Goal: Task Accomplishment & Management: Manage account settings

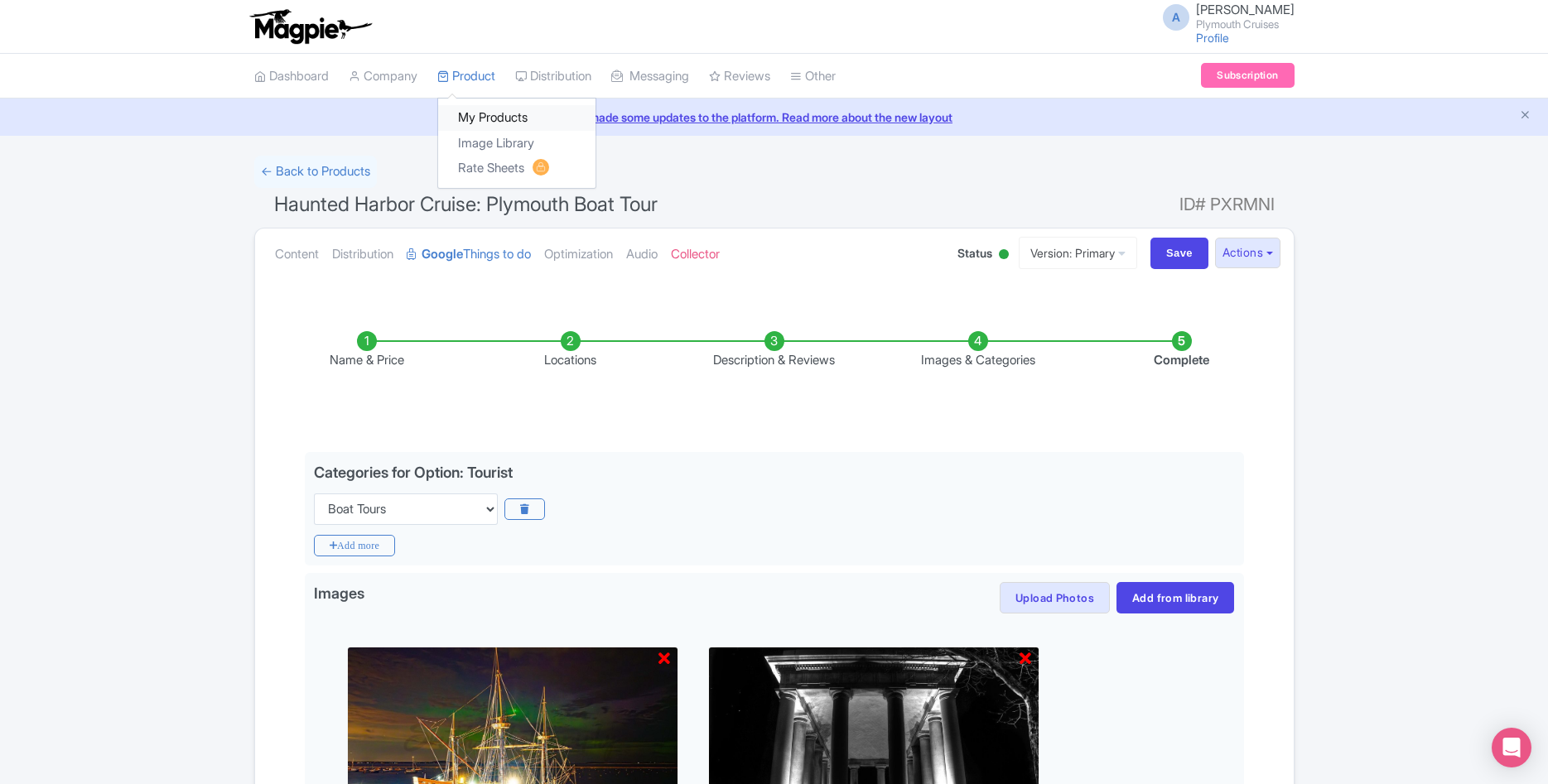
click at [487, 110] on link "My Products" at bounding box center [517, 118] width 158 height 26
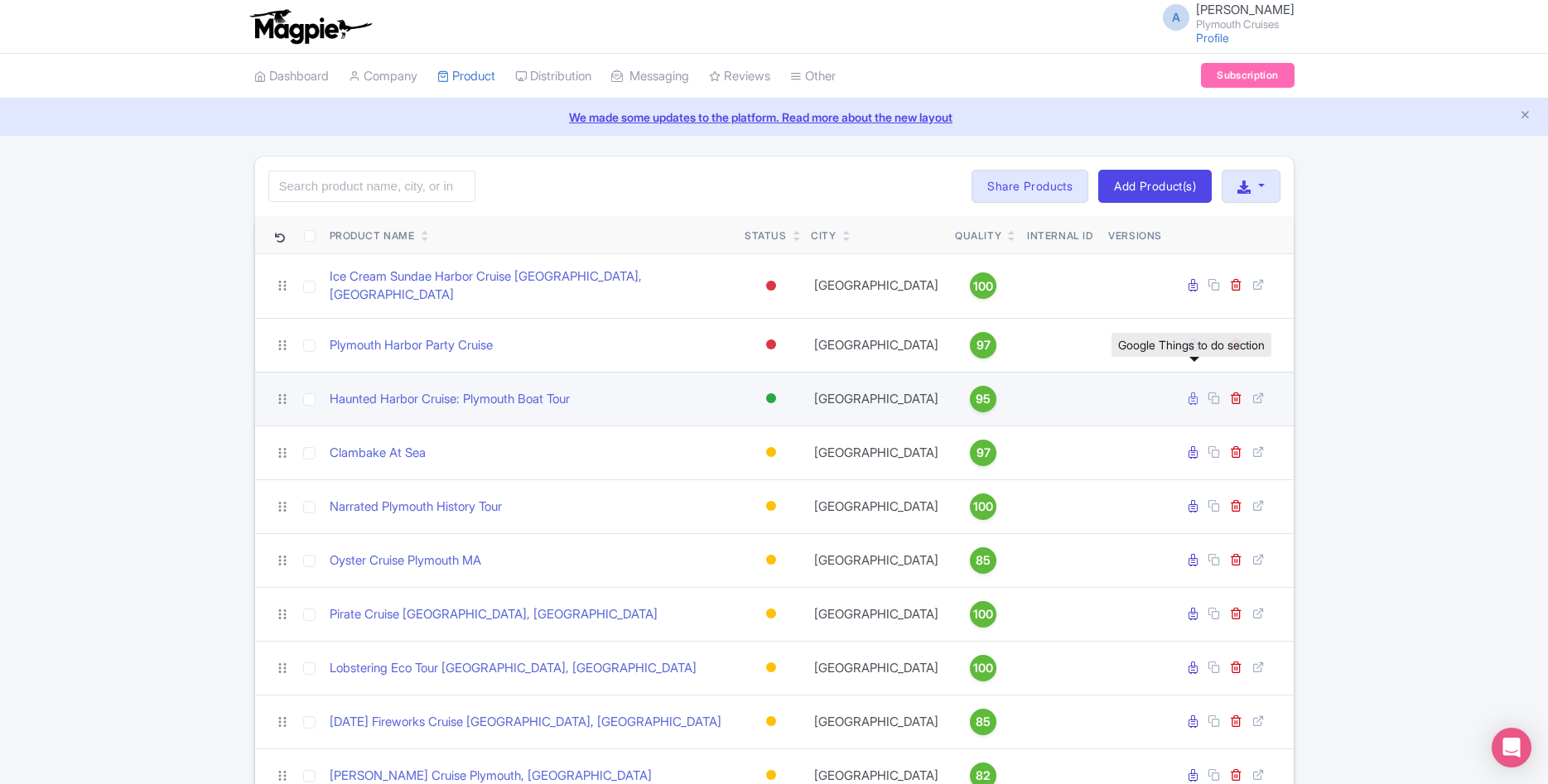
click at [1190, 392] on icon at bounding box center [1193, 398] width 9 height 12
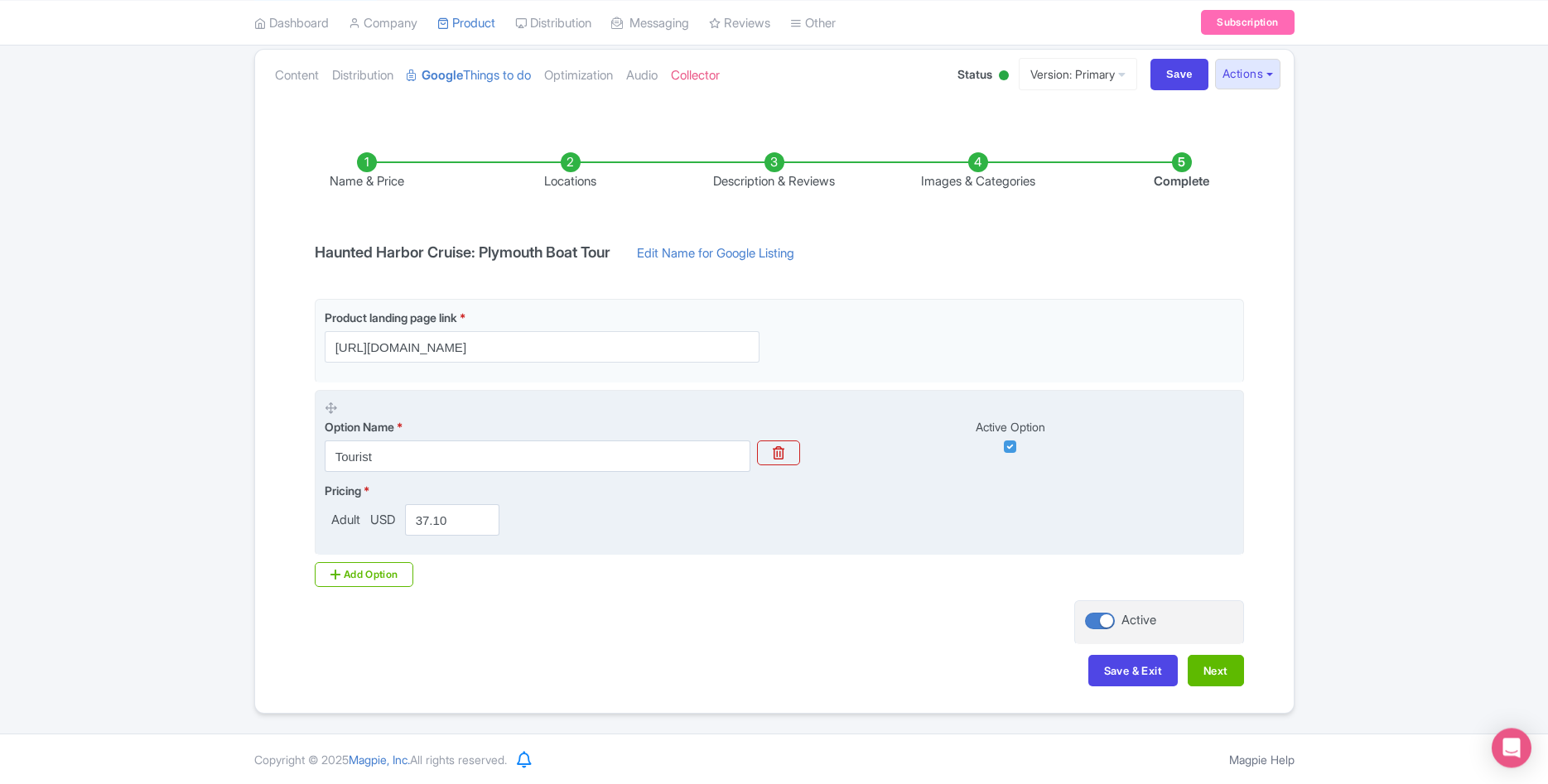
scroll to position [180, 0]
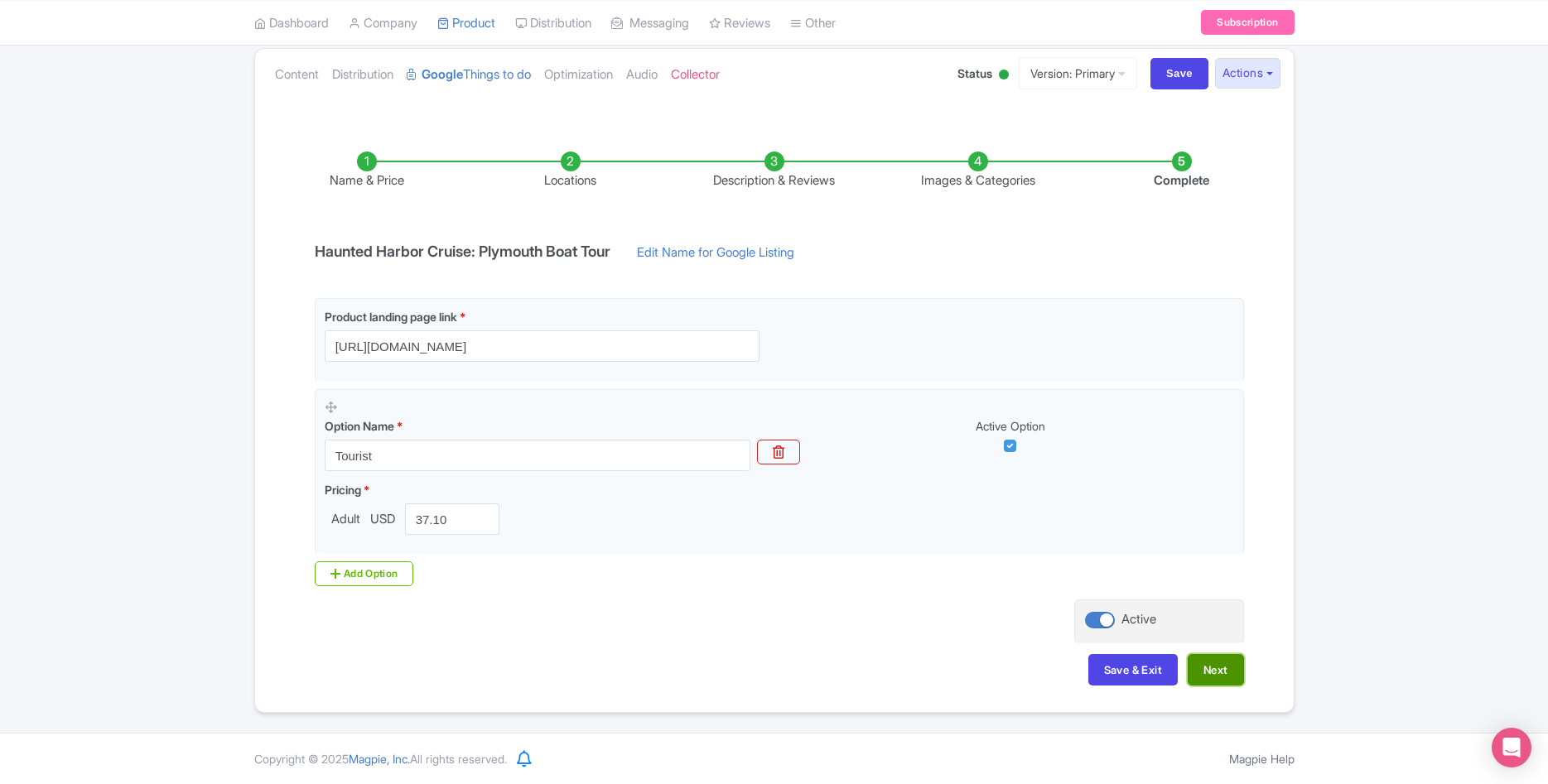
click at [1215, 672] on button "Next" at bounding box center [1215, 670] width 56 height 31
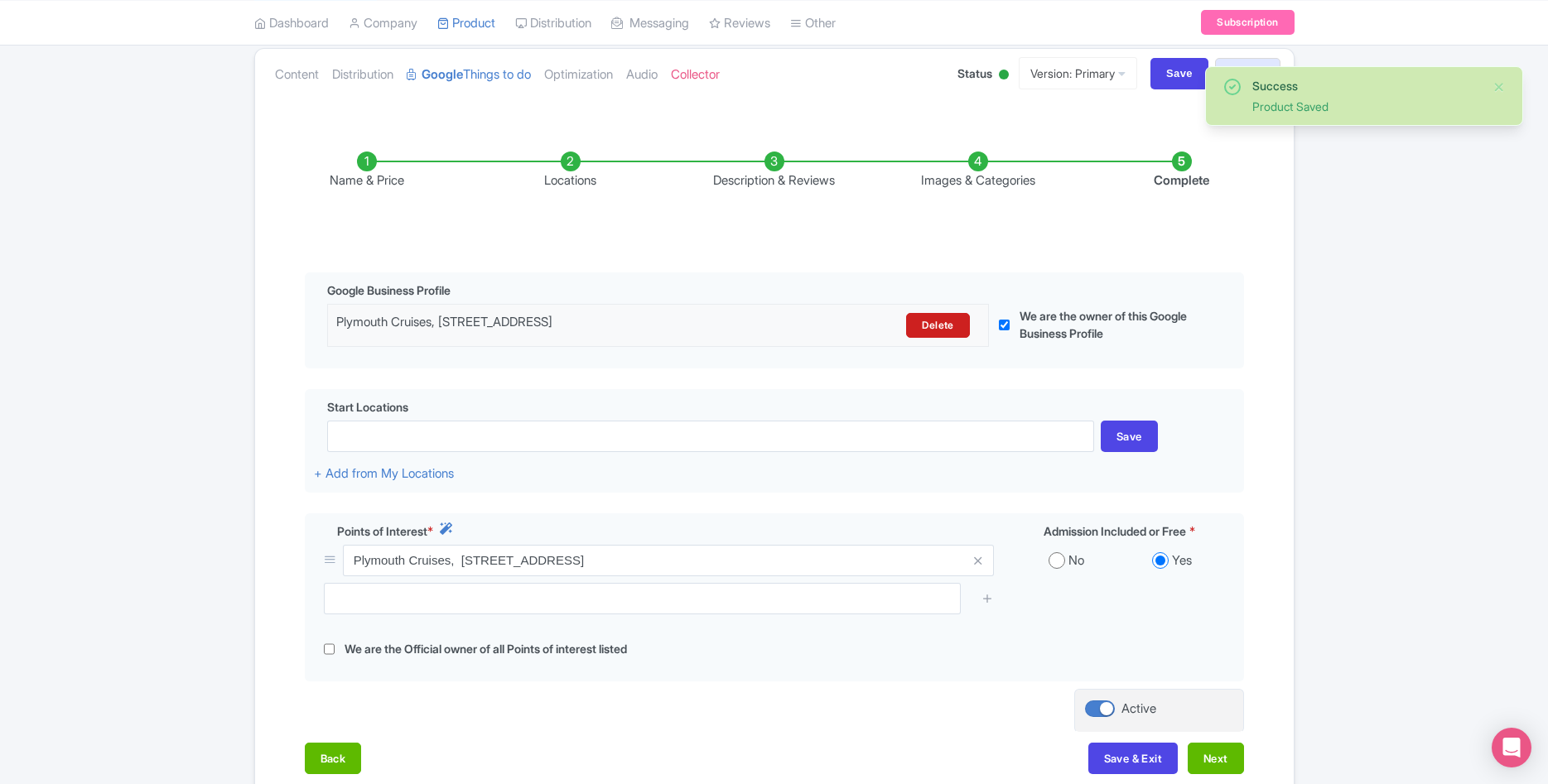
scroll to position [293, 0]
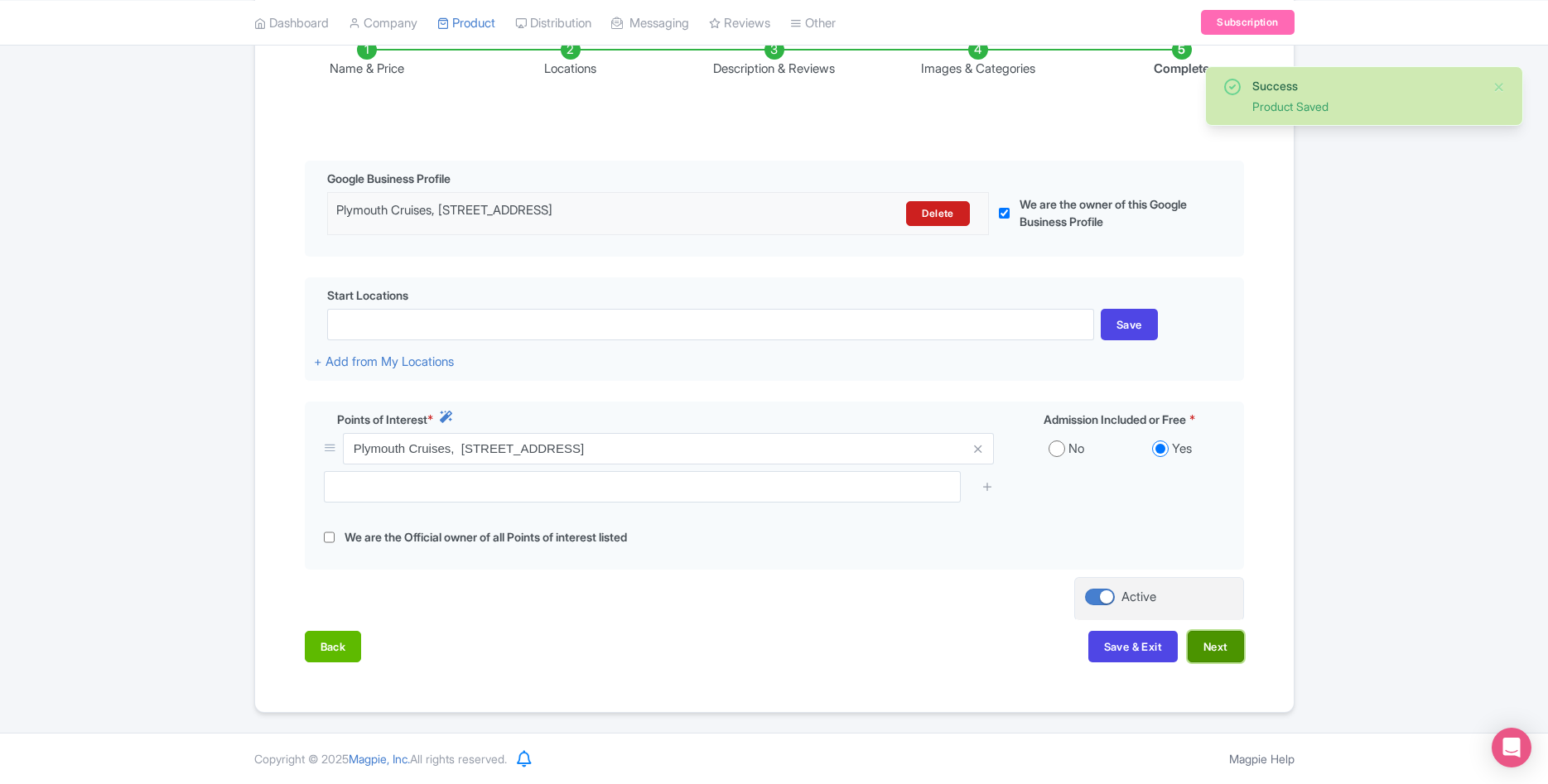
click at [1201, 645] on button "Next" at bounding box center [1215, 647] width 56 height 31
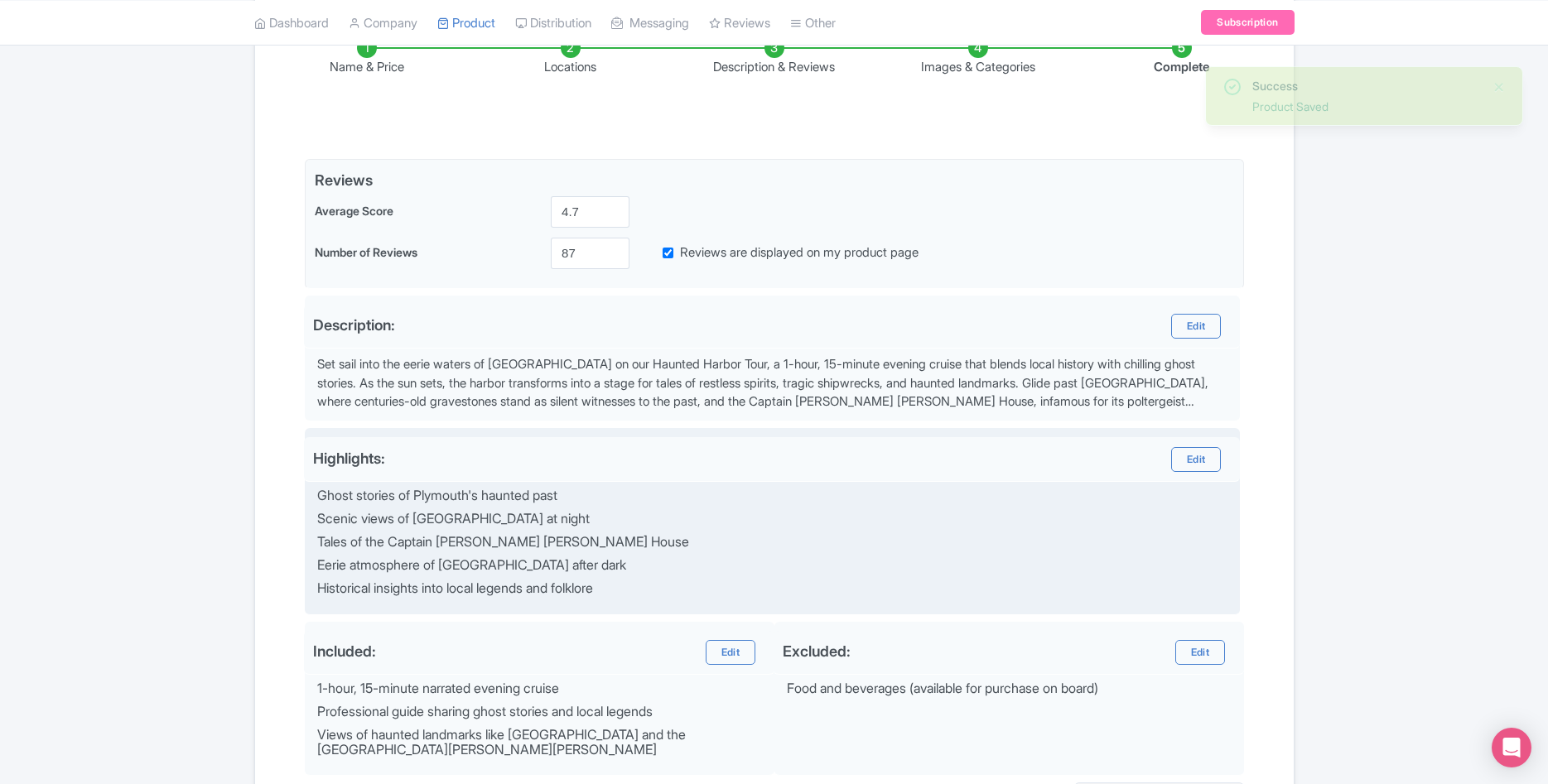
scroll to position [476, 0]
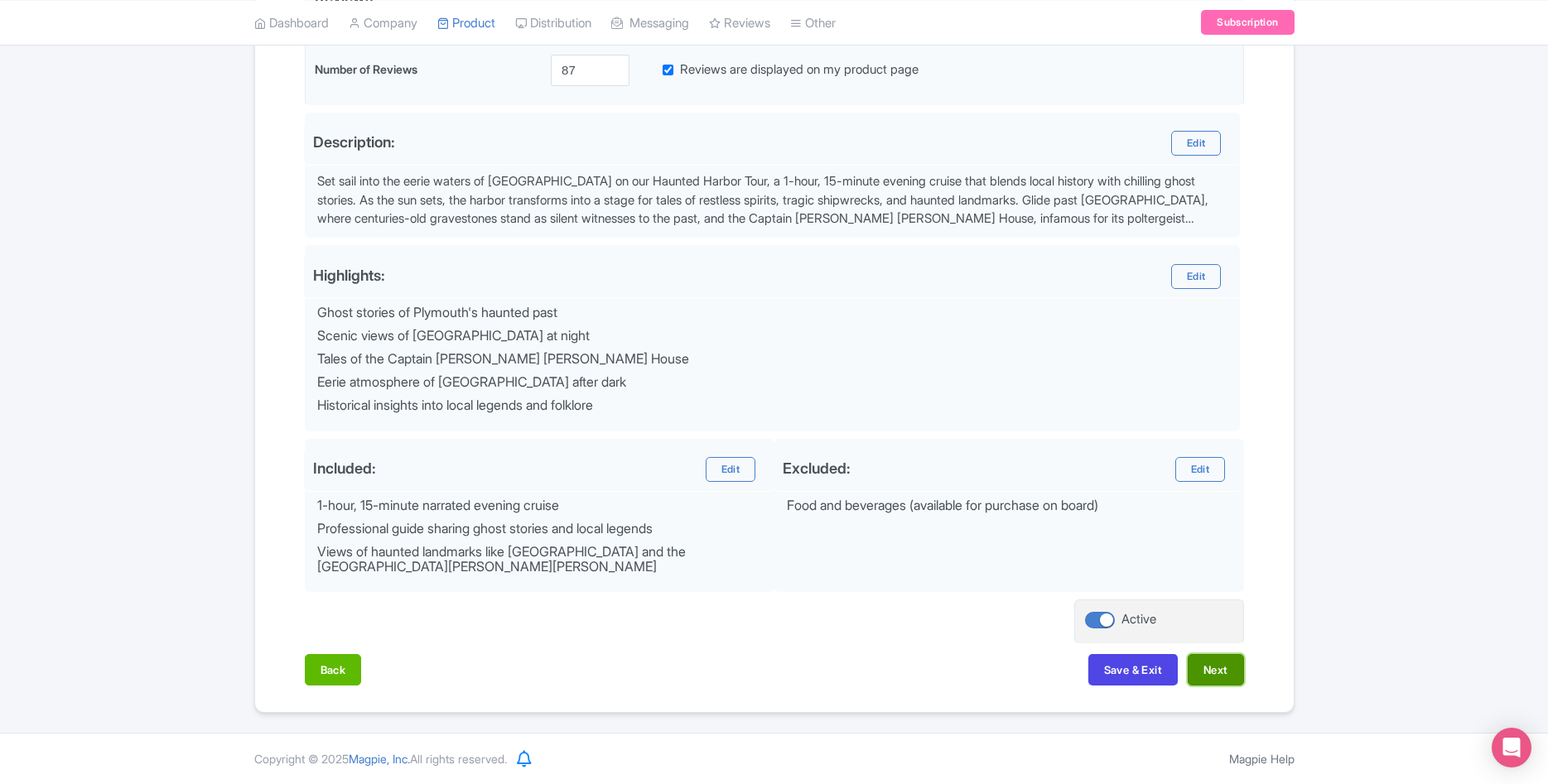
click at [1207, 676] on button "Next" at bounding box center [1215, 670] width 56 height 31
click at [1139, 673] on button "Save & Exit" at bounding box center [1132, 670] width 89 height 31
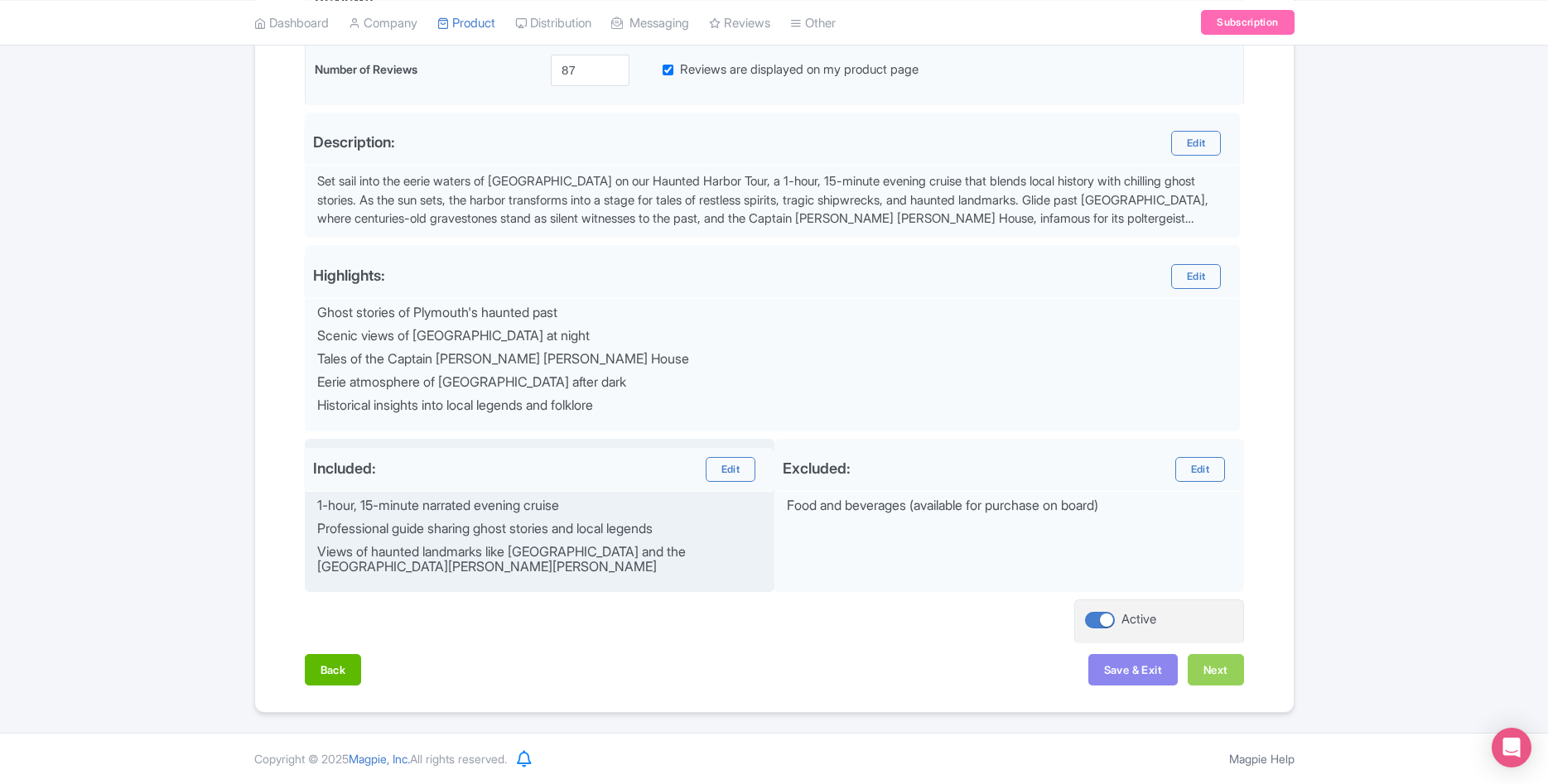
scroll to position [0, 0]
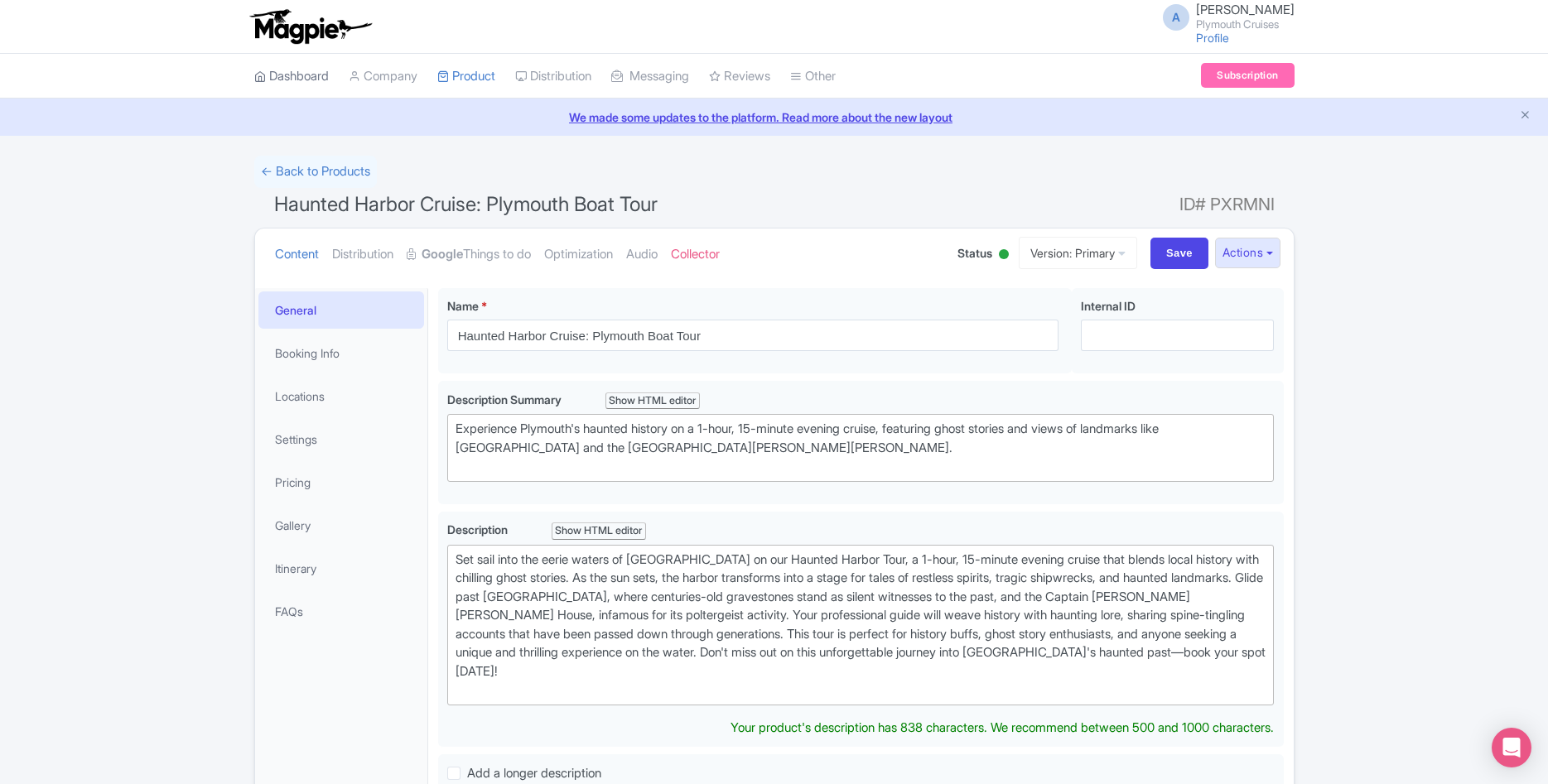
click at [304, 85] on link "Dashboard" at bounding box center [292, 76] width 75 height 45
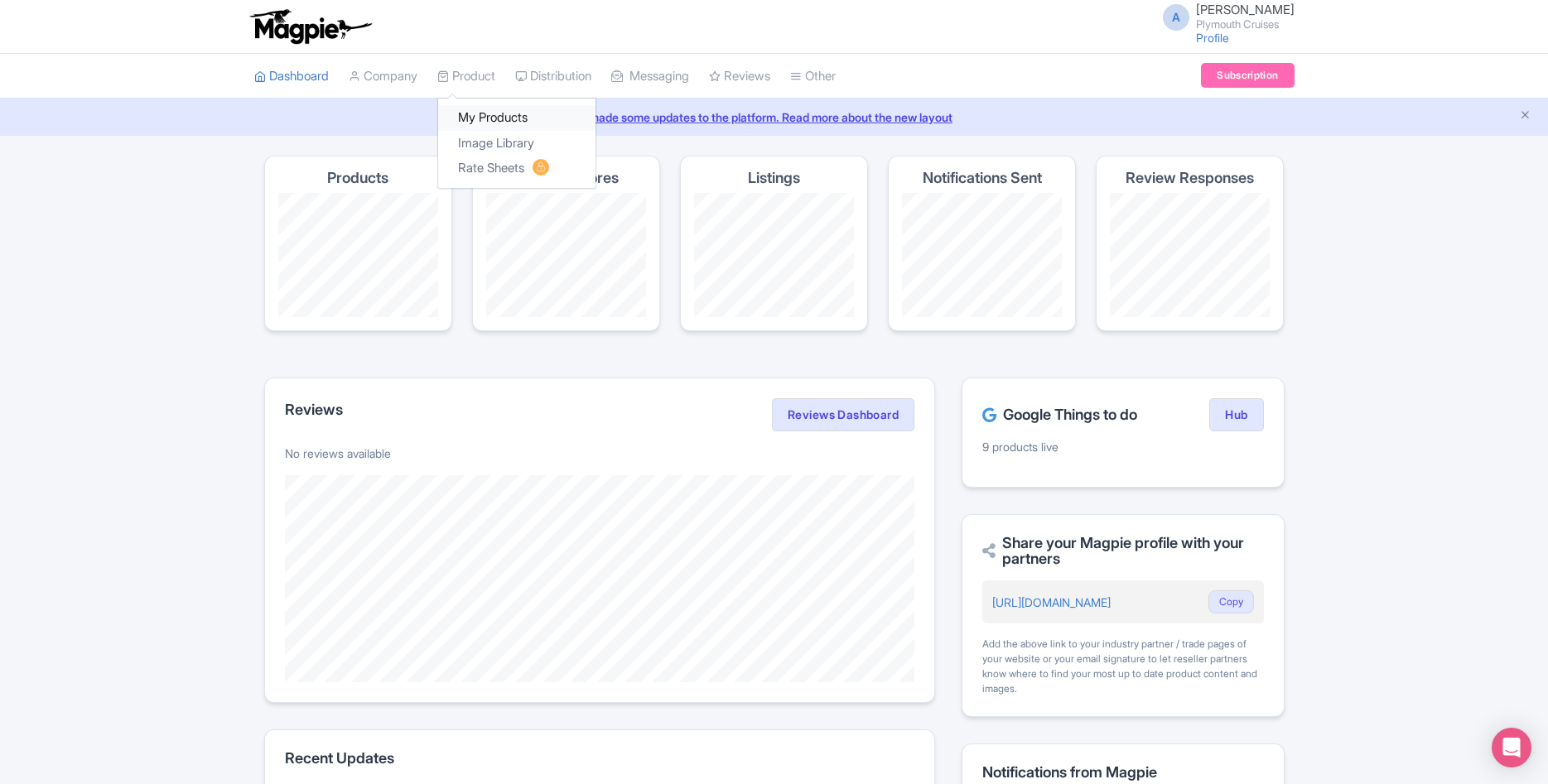
click at [487, 116] on link "My Products" at bounding box center [517, 118] width 158 height 26
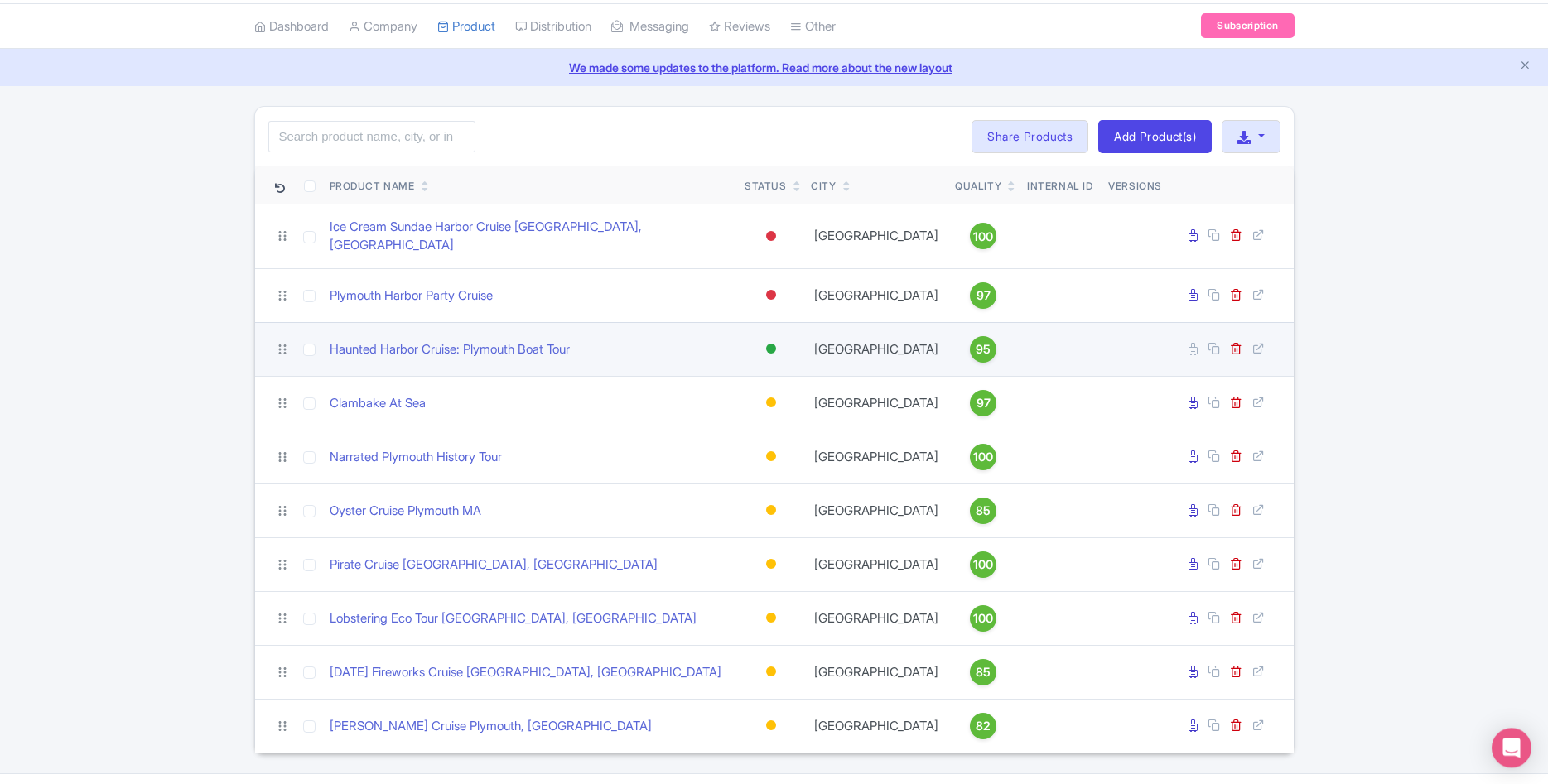
scroll to position [79, 0]
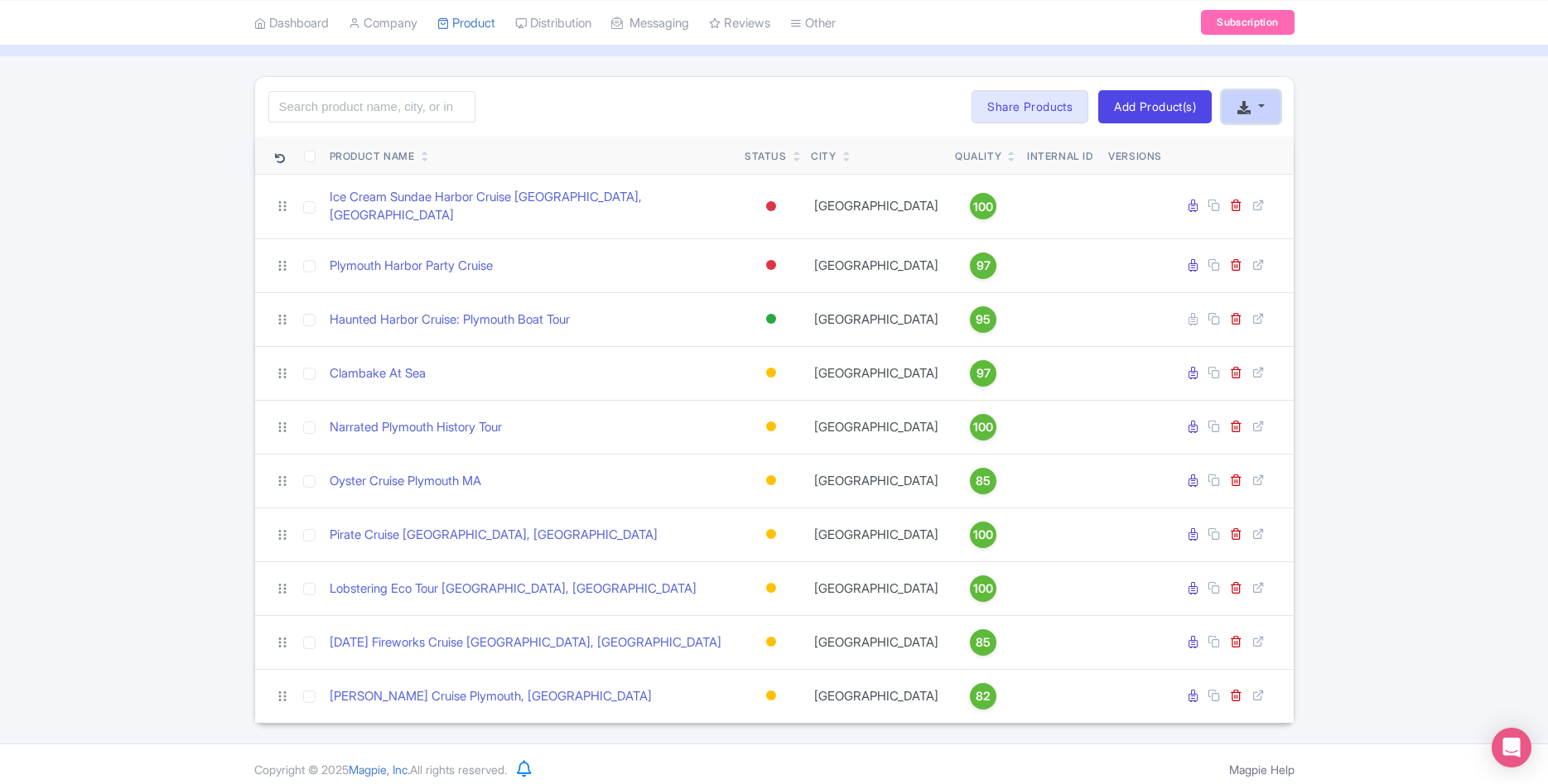
click at [1277, 106] on button "button" at bounding box center [1250, 107] width 58 height 33
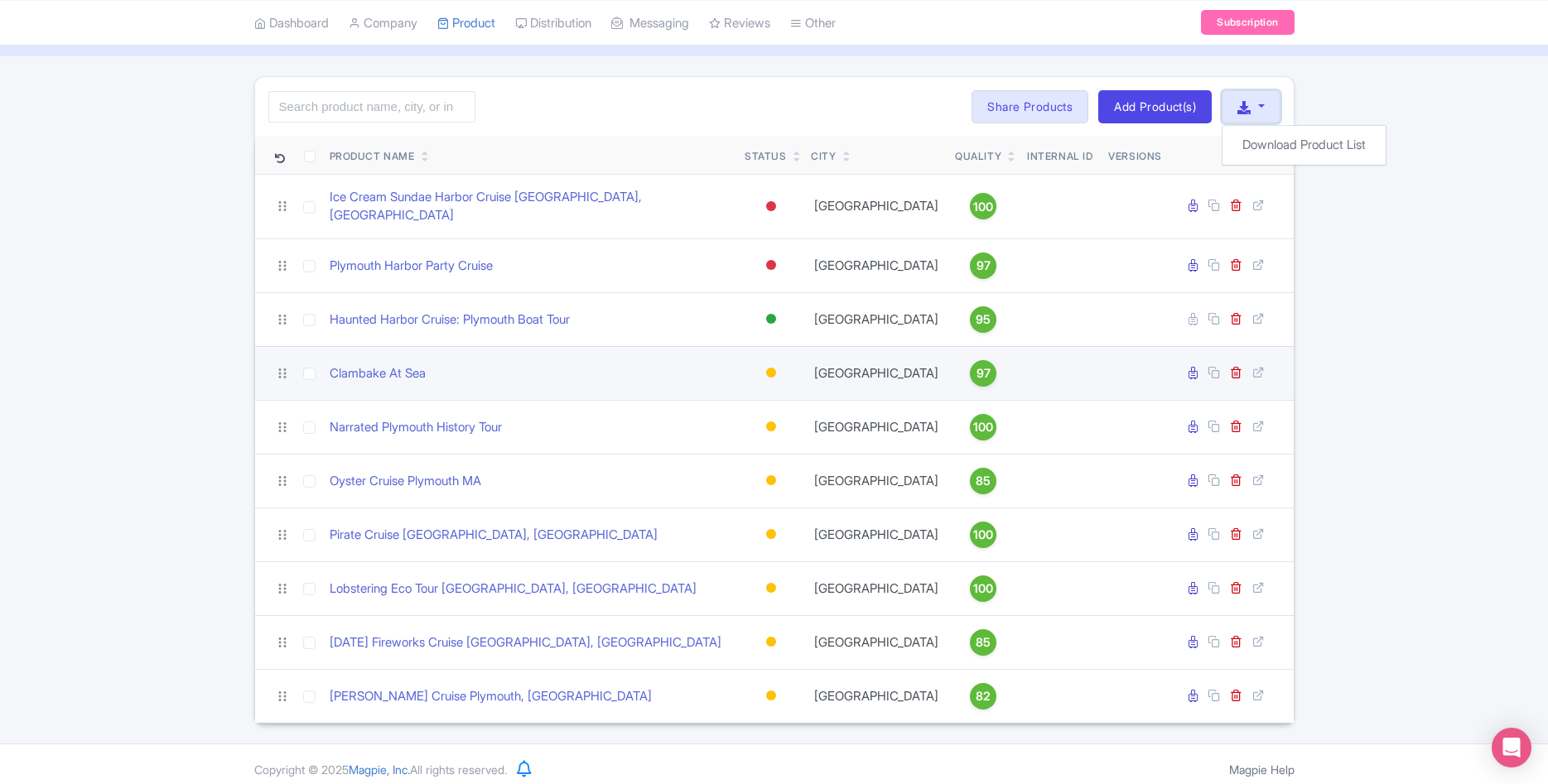
scroll to position [0, 0]
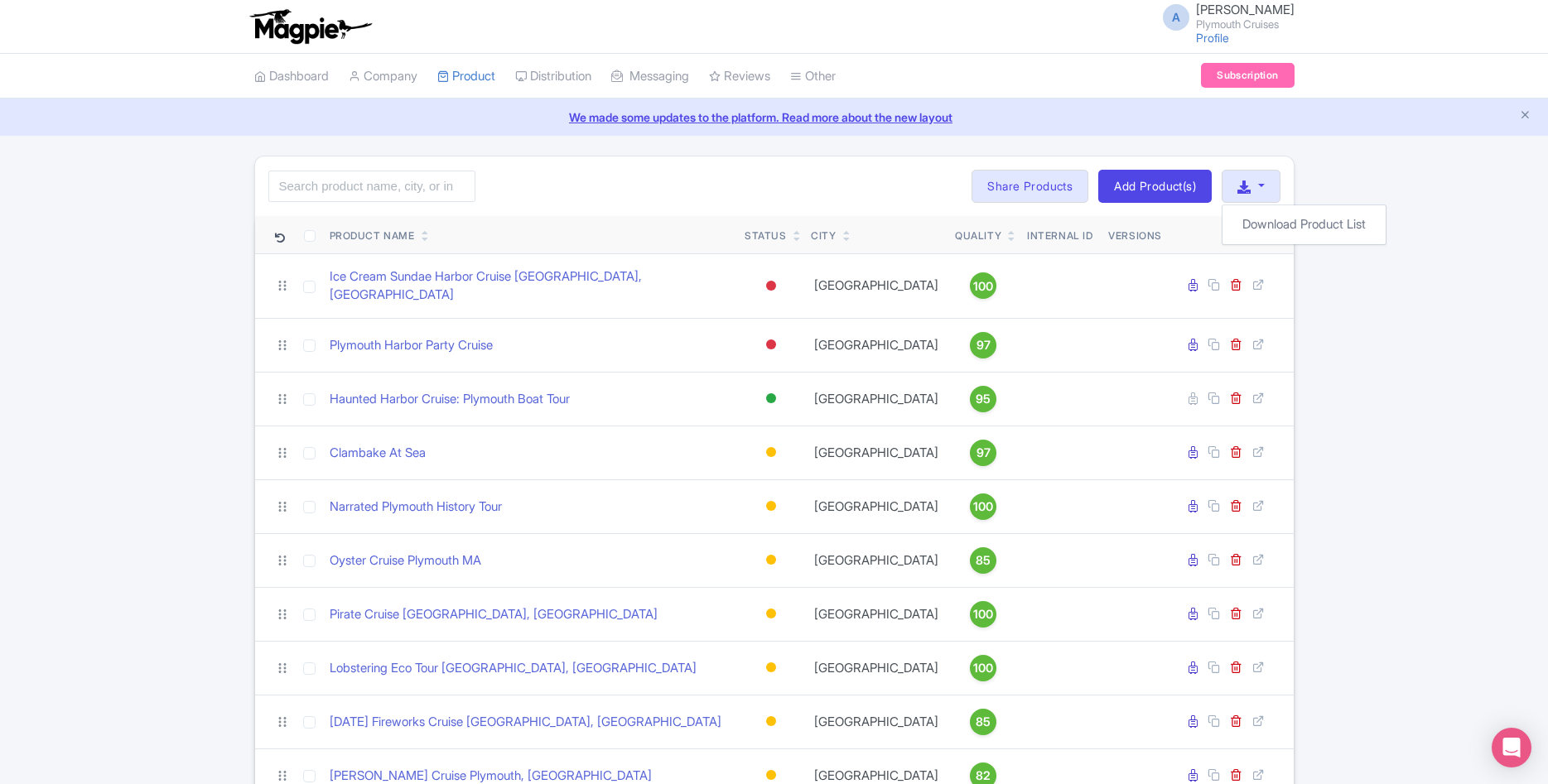
click at [143, 270] on div "Search Bulk Actions [GEOGRAPHIC_DATA] Add to Collection Share Products Add to C…" at bounding box center [774, 480] width 1548 height 647
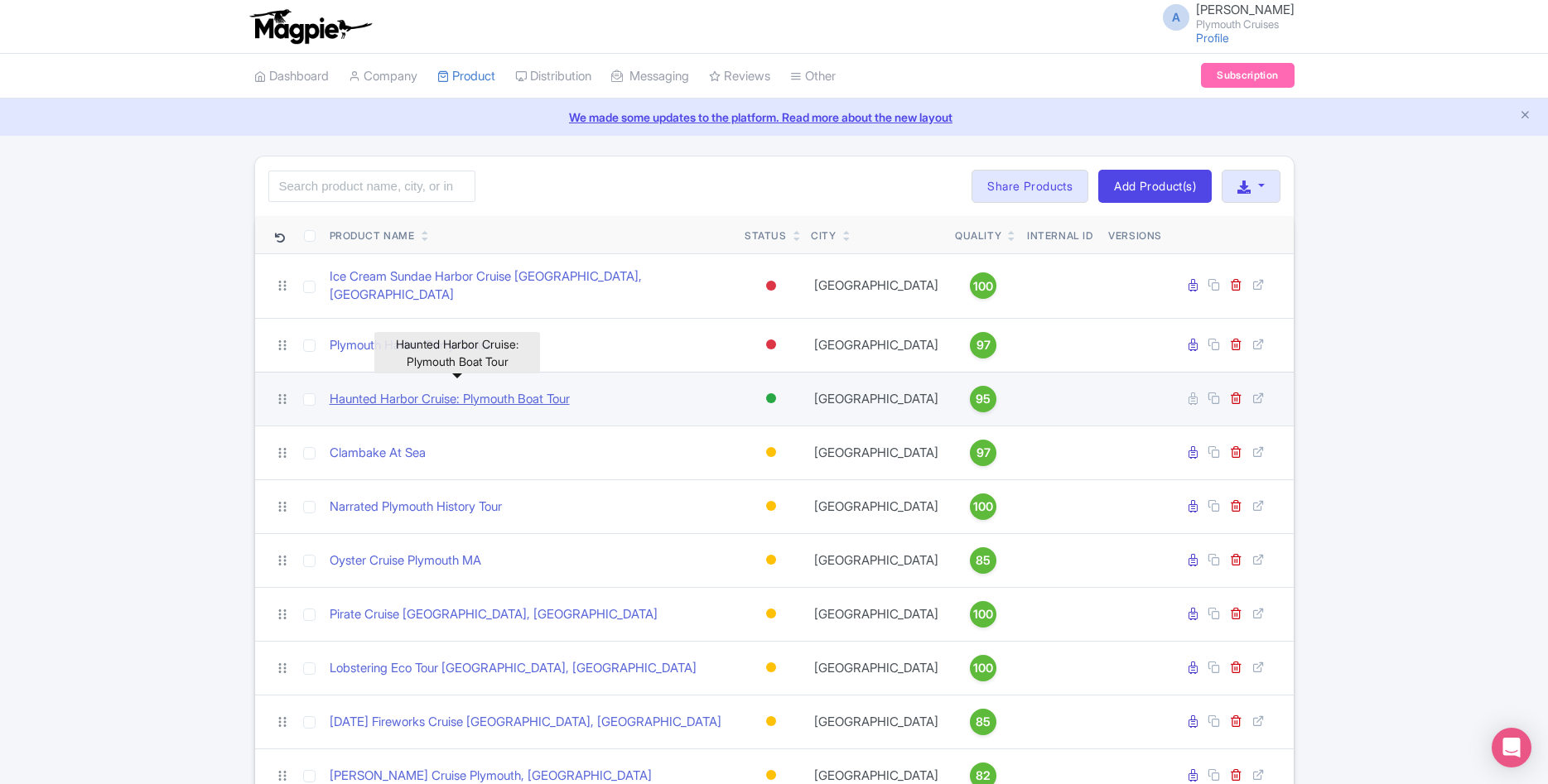
click at [413, 390] on link "Haunted Harbor Cruise: Plymouth Boat Tour" at bounding box center [449, 399] width 240 height 19
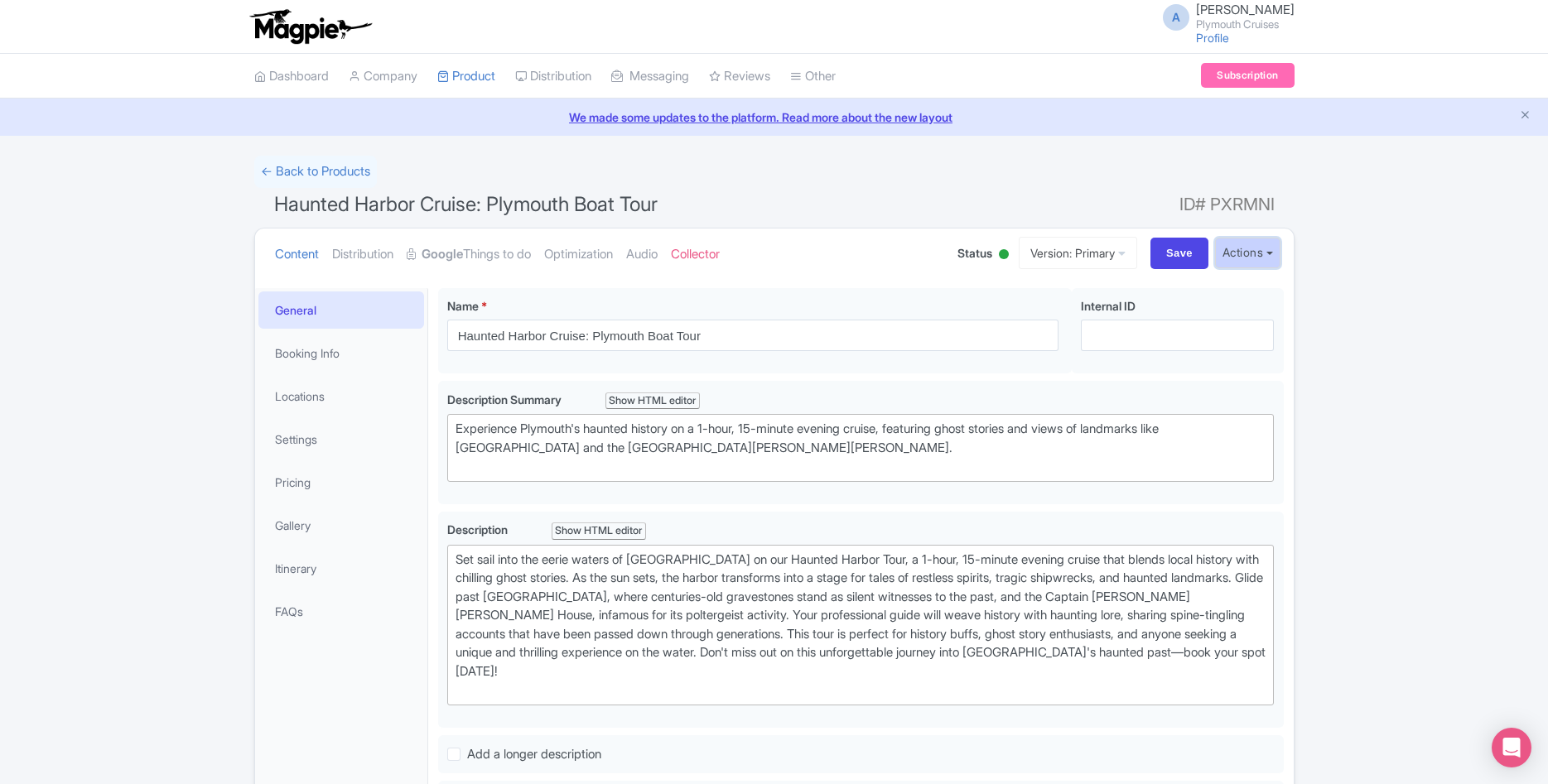
click at [1257, 257] on button "Actions" at bounding box center [1247, 253] width 65 height 30
